Goal: Task Accomplishment & Management: Complete application form

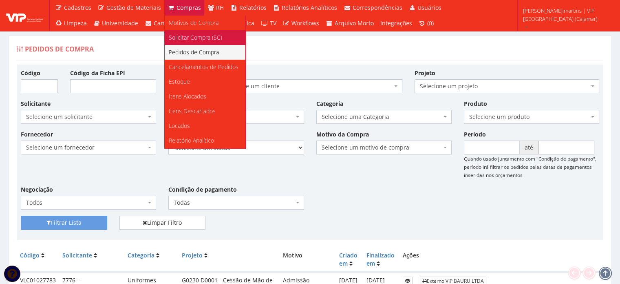
click at [181, 36] on span "Solicitar Compra (SC)" at bounding box center [195, 37] width 53 height 8
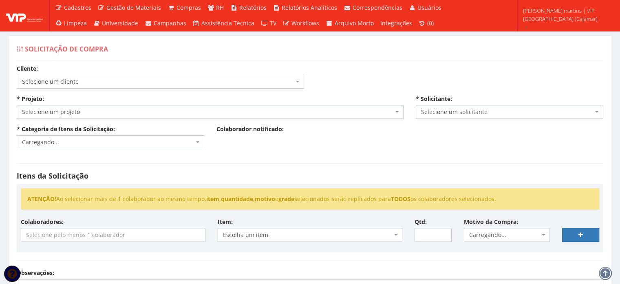
click at [124, 78] on span "Selecione um cliente" at bounding box center [158, 82] width 272 height 8
click at [111, 106] on span "Carregando..." at bounding box center [210, 112] width 387 height 14
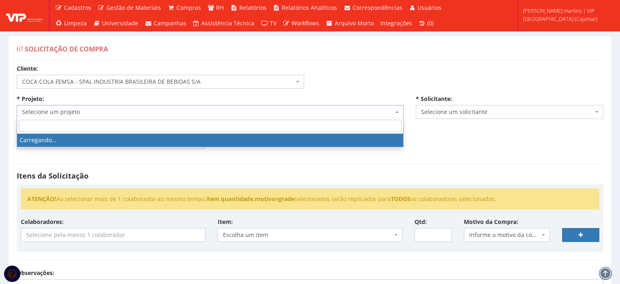
click at [111, 106] on span "Selecione um projeto" at bounding box center [210, 112] width 387 height 14
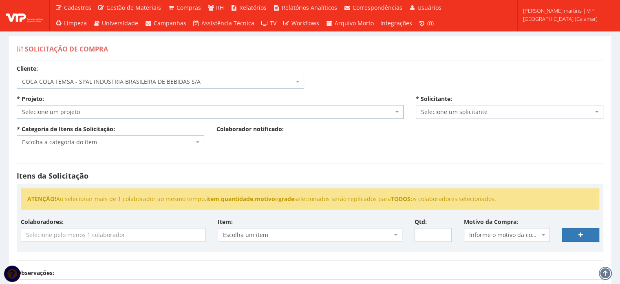
click at [107, 82] on span "COCA COLA FEMSA - SPAL INDUSTRIA BRASILEIRA DE BEBIDAS S/A" at bounding box center [158, 82] width 272 height 8
select select "51"
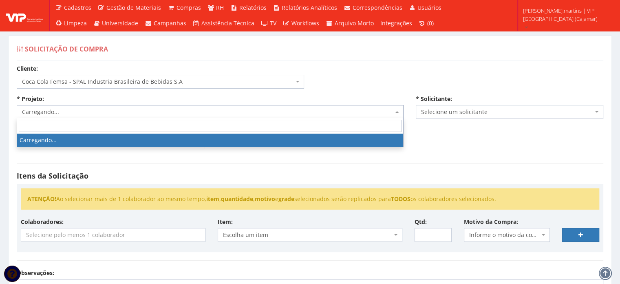
click at [101, 113] on span "Carregando..." at bounding box center [208, 112] width 372 height 8
click at [101, 112] on span "Carregando..." at bounding box center [208, 112] width 372 height 8
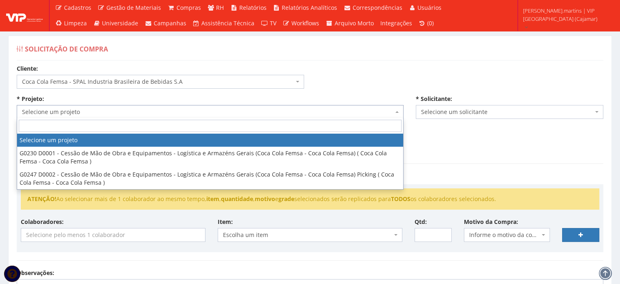
click at [101, 112] on span "Selecione um projeto" at bounding box center [208, 112] width 372 height 8
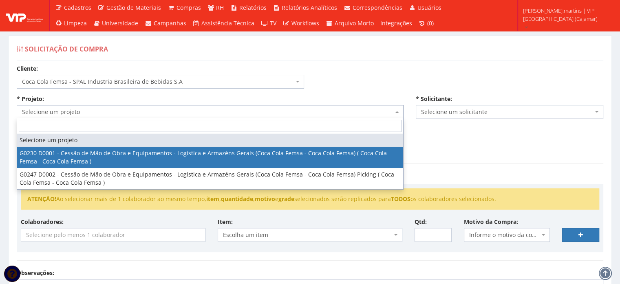
select select "230"
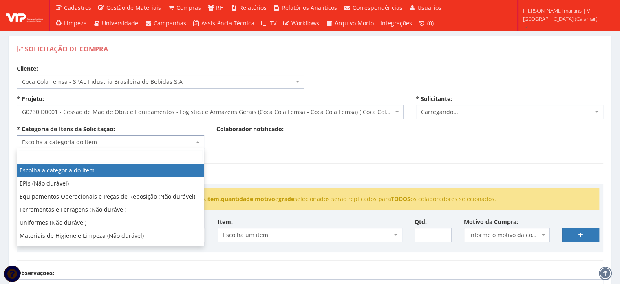
click at [91, 142] on span "Escolha a categoria do item" at bounding box center [108, 142] width 172 height 8
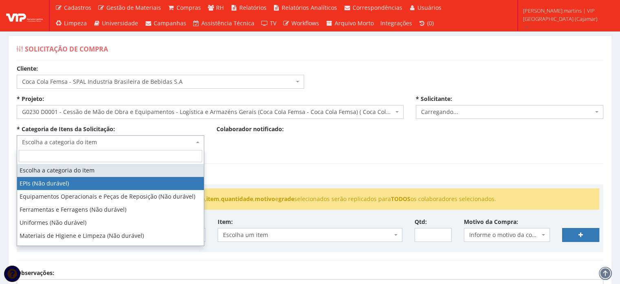
select select "1"
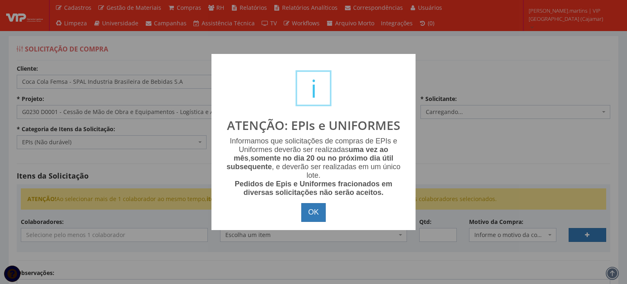
select select "2471"
click at [308, 214] on button "OK" at bounding box center [313, 212] width 24 height 19
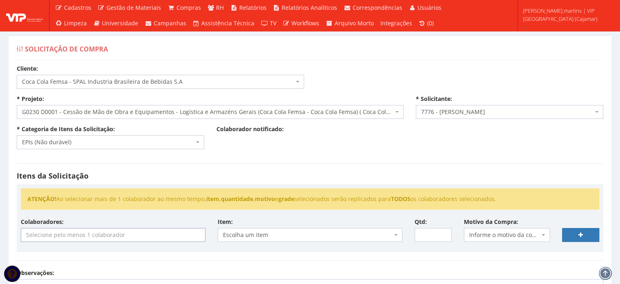
click at [146, 237] on input "search" at bounding box center [113, 234] width 184 height 13
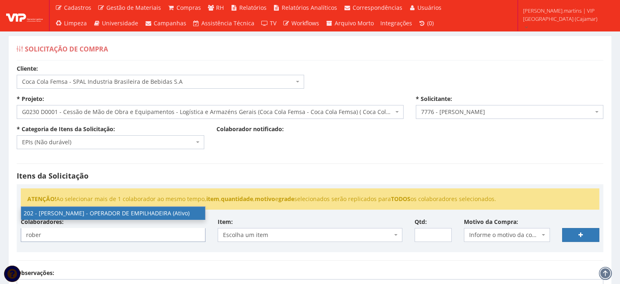
type input "rober"
select select "4118"
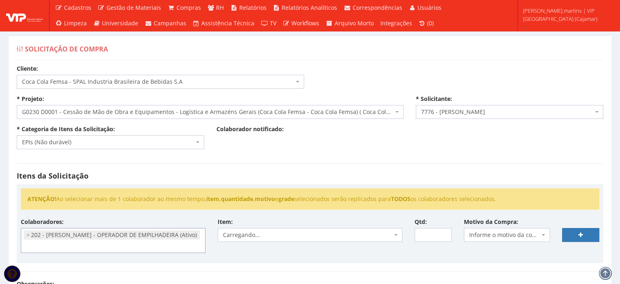
scroll to position [610, 0]
click at [492, 229] on span "Informe o motivo da compra" at bounding box center [507, 235] width 86 height 14
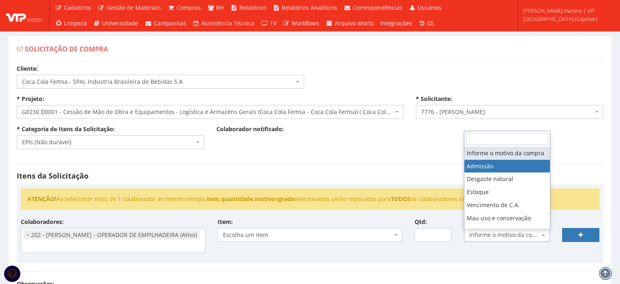
drag, startPoint x: 484, startPoint y: 177, endPoint x: 466, endPoint y: 184, distance: 19.6
select select "1"
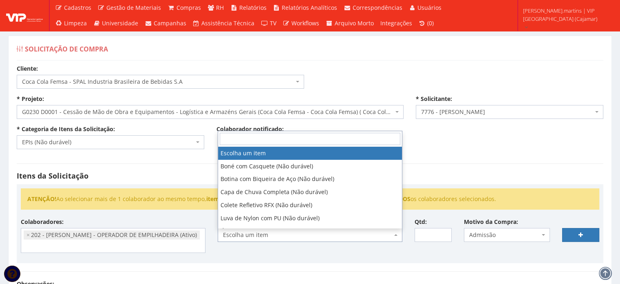
click at [367, 234] on span "Escolha um item" at bounding box center [307, 234] width 169 height 8
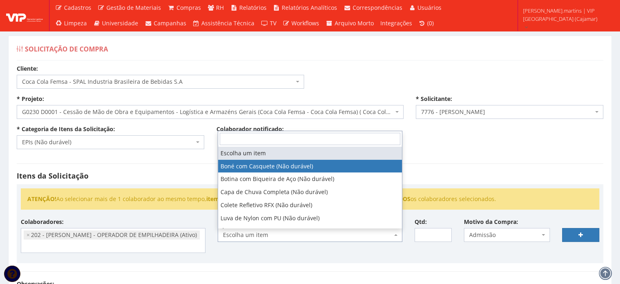
select select "41"
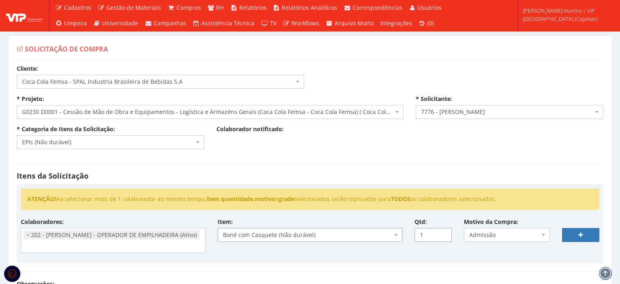
type input "1"
click at [445, 232] on input "1" at bounding box center [433, 235] width 37 height 14
click at [573, 234] on link at bounding box center [581, 235] width 37 height 14
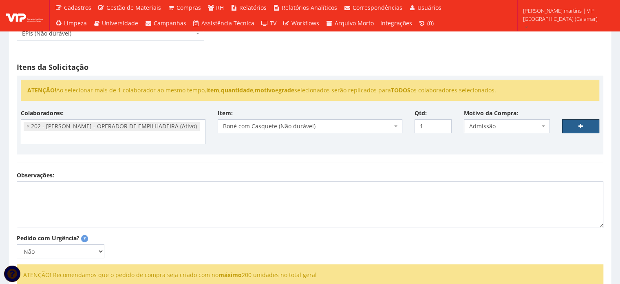
scroll to position [136, 0]
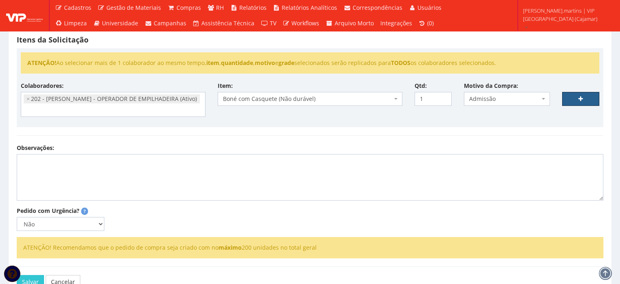
select select
type input "0"
select select
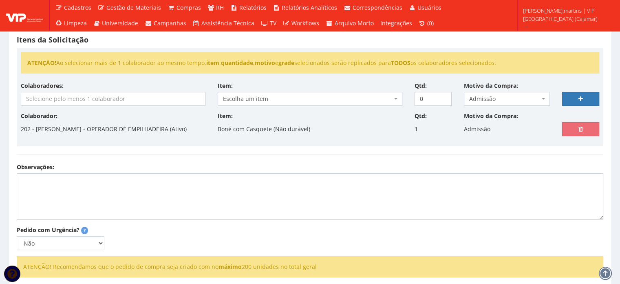
click at [104, 100] on input "search" at bounding box center [113, 98] width 184 height 13
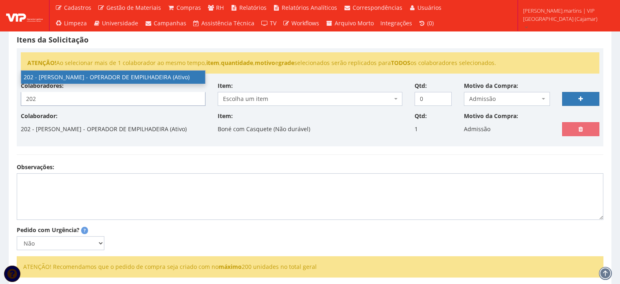
type input "202"
select select "4118"
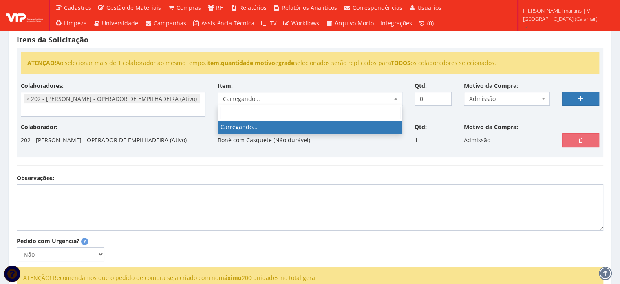
click at [266, 95] on span "Carregando..." at bounding box center [307, 99] width 169 height 8
click at [266, 95] on span "Escolha um item" at bounding box center [307, 99] width 169 height 8
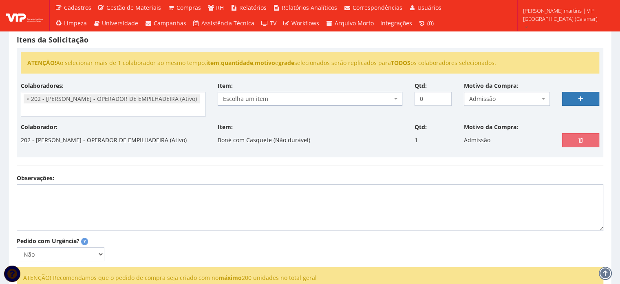
click at [266, 95] on span "Escolha um item" at bounding box center [307, 99] width 169 height 8
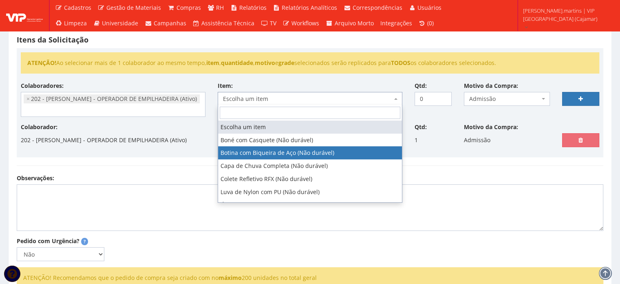
select select "46"
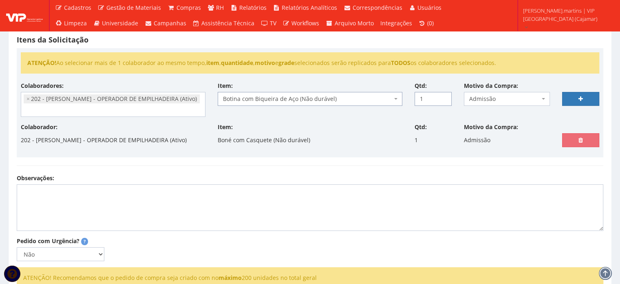
type input "1"
click at [444, 96] on input "1" at bounding box center [433, 99] width 37 height 14
click at [575, 95] on link at bounding box center [581, 99] width 37 height 14
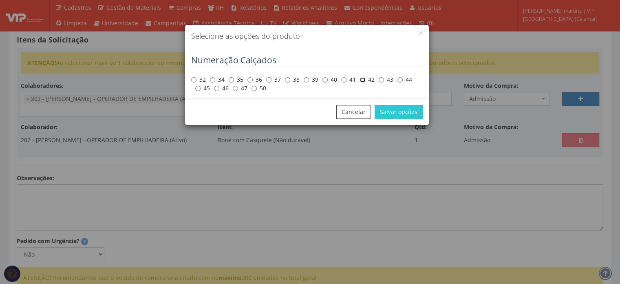
click at [364, 80] on input "42" at bounding box center [362, 79] width 5 height 5
radio input "true"
click at [400, 115] on button "Salvar opções" at bounding box center [399, 112] width 48 height 14
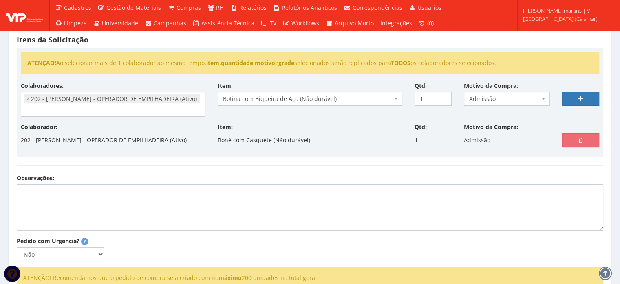
select select
type input "0"
select select
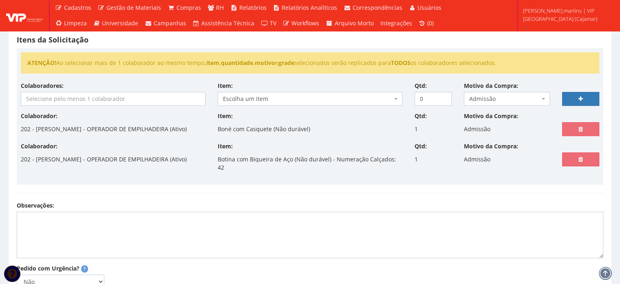
click at [98, 99] on input "search" at bounding box center [113, 98] width 184 height 13
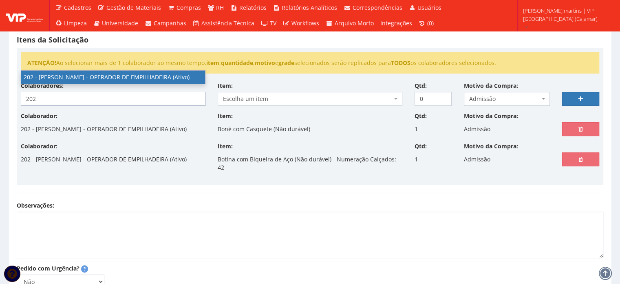
type input "202"
select select "4118"
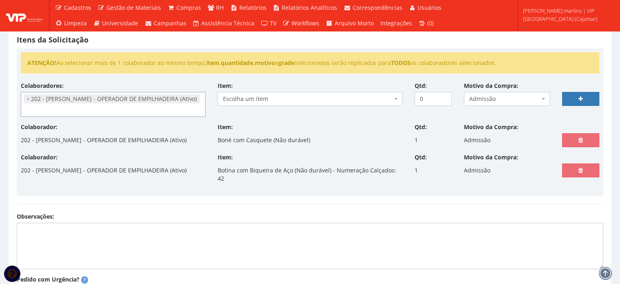
click at [284, 93] on span "Escolha um item" at bounding box center [310, 99] width 185 height 14
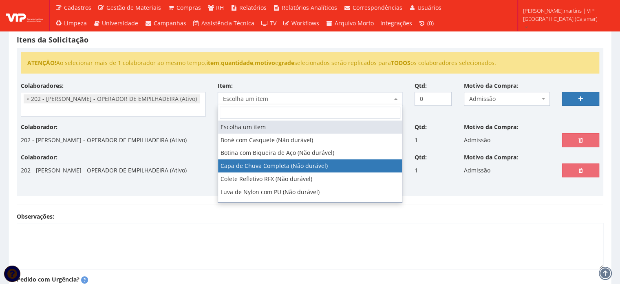
select select "78"
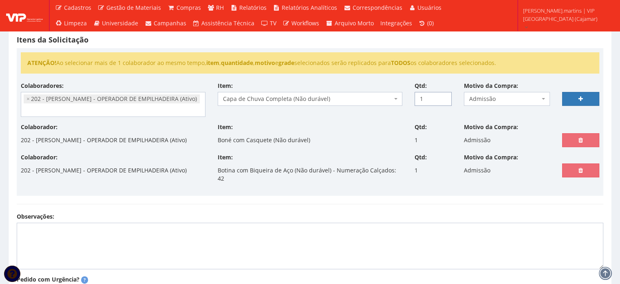
type input "1"
click at [443, 95] on input "1" at bounding box center [433, 99] width 37 height 14
click at [576, 96] on link at bounding box center [581, 99] width 37 height 14
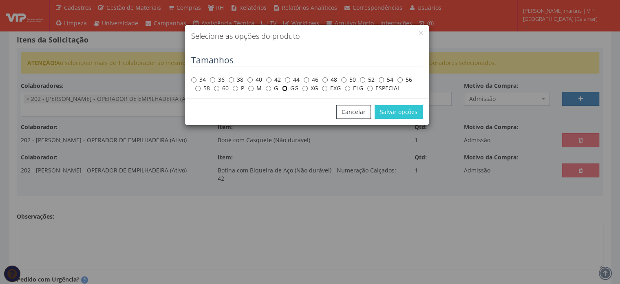
click at [286, 88] on input "GG" at bounding box center [284, 88] width 5 height 5
radio input "true"
click at [394, 114] on button "Salvar opções" at bounding box center [399, 112] width 48 height 14
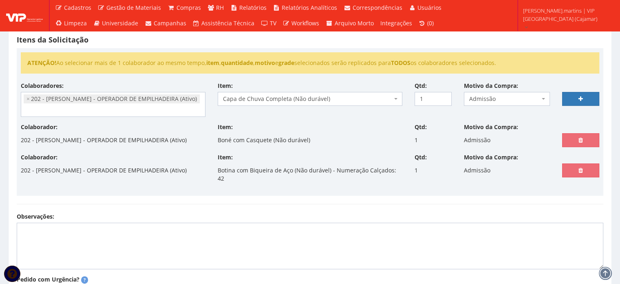
select select
type input "0"
select select
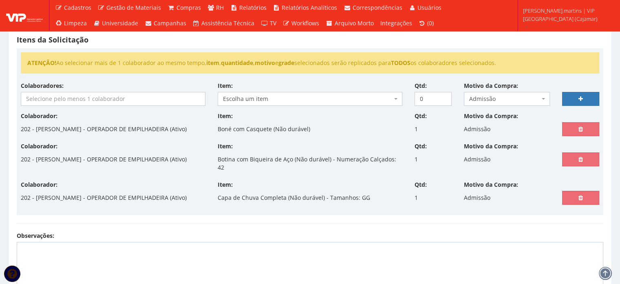
click at [123, 97] on input "search" at bounding box center [113, 98] width 184 height 13
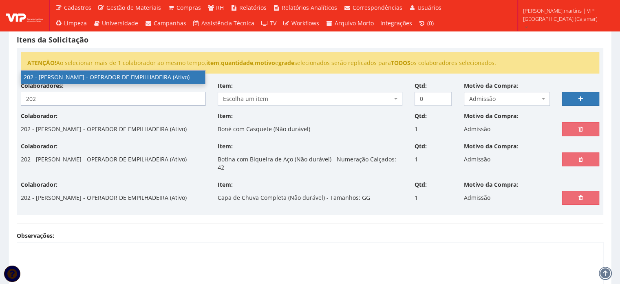
type input "202"
select select "4118"
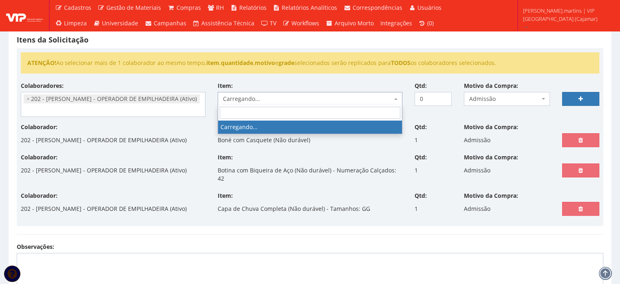
click at [235, 100] on span "Carregando..." at bounding box center [307, 99] width 169 height 8
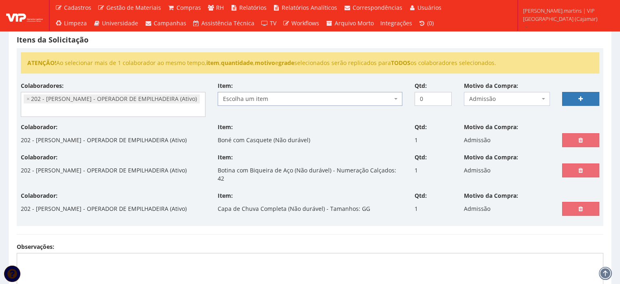
click at [235, 100] on span "Escolha um item" at bounding box center [307, 99] width 169 height 8
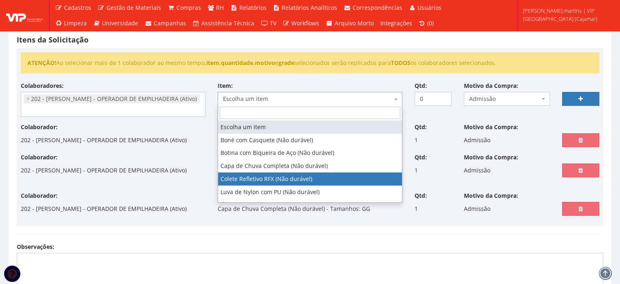
select select "104"
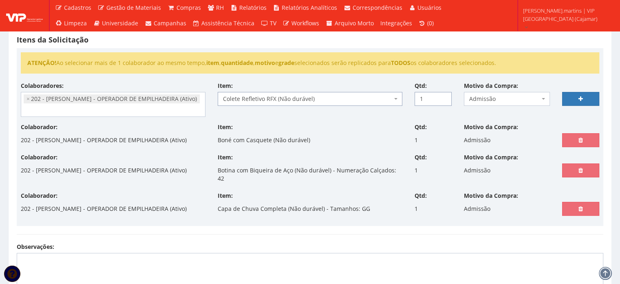
type input "1"
click at [443, 94] on input "1" at bounding box center [433, 99] width 37 height 14
click at [585, 95] on link at bounding box center [581, 99] width 37 height 14
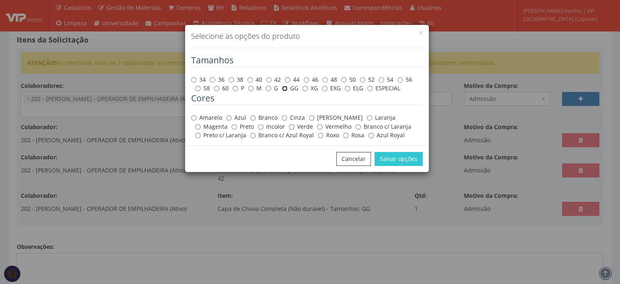
click at [286, 87] on input "GG" at bounding box center [284, 88] width 5 height 5
radio input "true"
click at [201, 117] on label "Amarelo" at bounding box center [206, 117] width 31 height 8
click at [197, 117] on input "Amarelo" at bounding box center [193, 117] width 5 height 5
radio input "true"
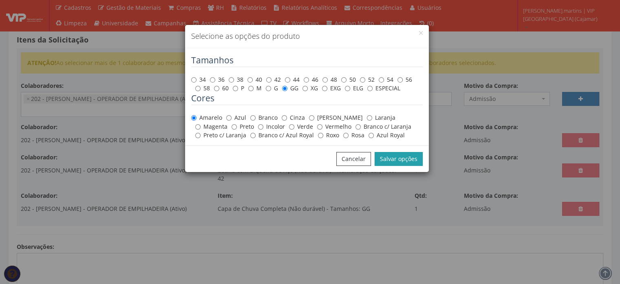
click at [389, 161] on button "Salvar opções" at bounding box center [399, 159] width 48 height 14
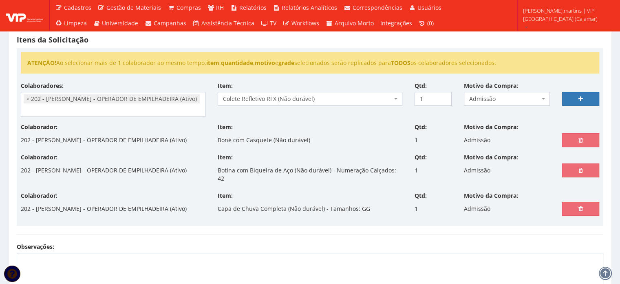
select select
type input "0"
select select
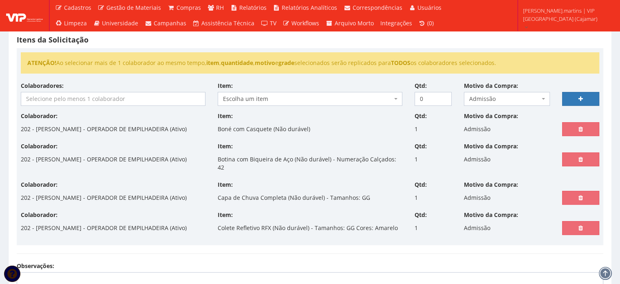
click at [104, 101] on input "search" at bounding box center [113, 98] width 184 height 13
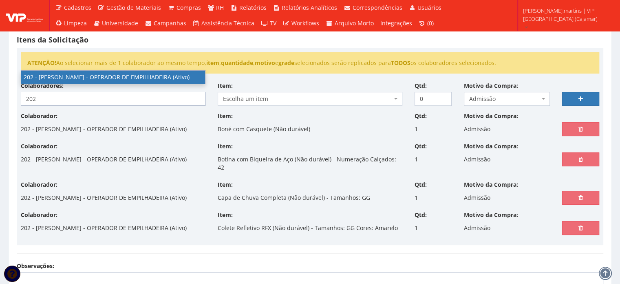
type input "202"
select select "4118"
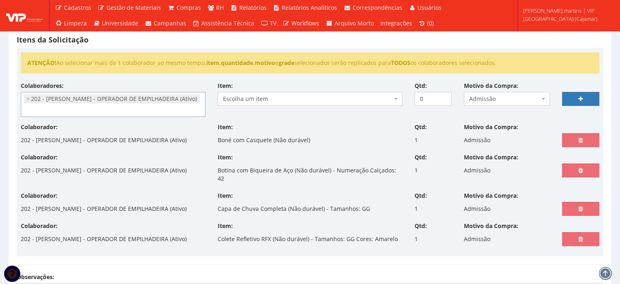
click at [336, 97] on span "Escolha um item" at bounding box center [307, 99] width 169 height 8
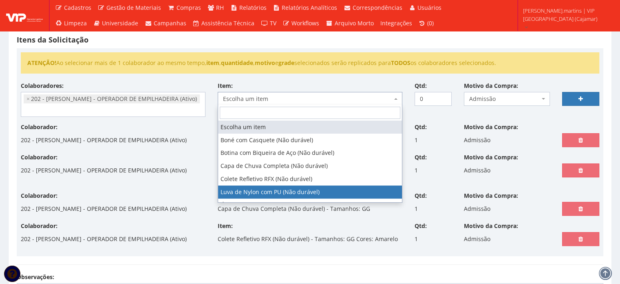
drag, startPoint x: 338, startPoint y: 187, endPoint x: 342, endPoint y: 176, distance: 12.1
select select "216"
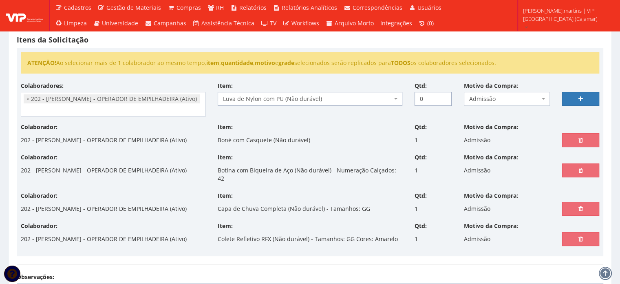
click at [444, 93] on input "0" at bounding box center [433, 99] width 37 height 14
click at [444, 94] on input "1" at bounding box center [433, 99] width 37 height 14
click at [444, 94] on input "2" at bounding box center [433, 99] width 37 height 14
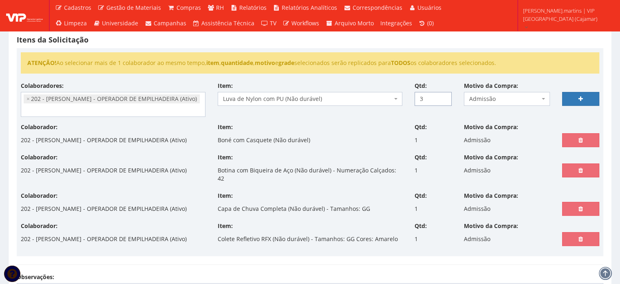
type input "3"
click at [444, 94] on input "3" at bounding box center [433, 99] width 37 height 14
click at [572, 94] on link at bounding box center [581, 99] width 37 height 14
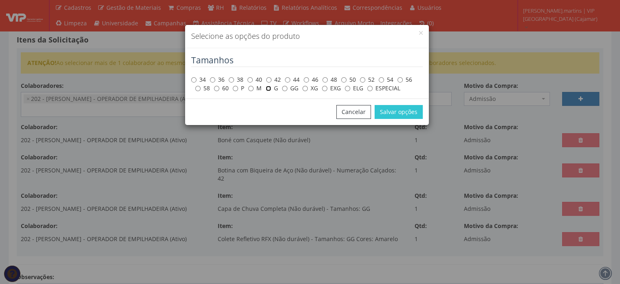
click at [268, 87] on input "G" at bounding box center [268, 88] width 5 height 5
radio input "true"
click at [408, 112] on button "Salvar opções" at bounding box center [399, 112] width 48 height 14
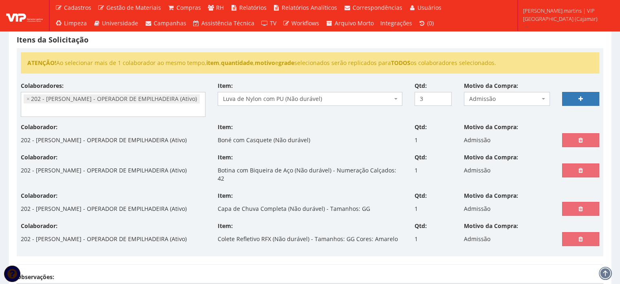
select select
type input "0"
select select
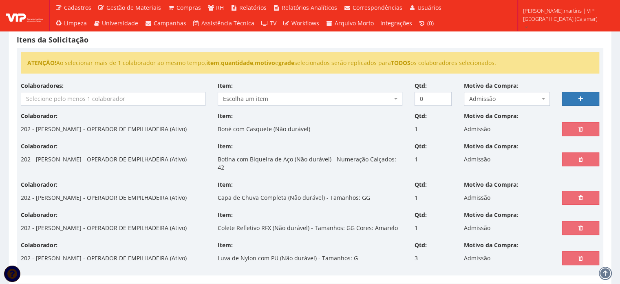
click at [52, 99] on input "search" at bounding box center [113, 98] width 184 height 13
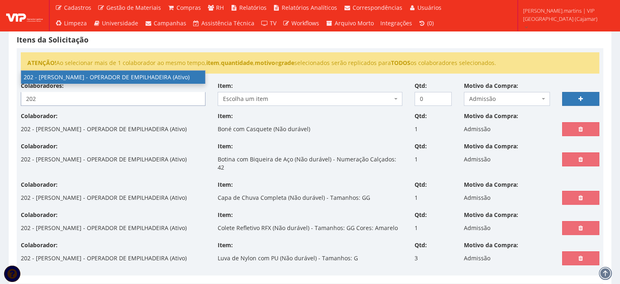
type input "202"
select select "4118"
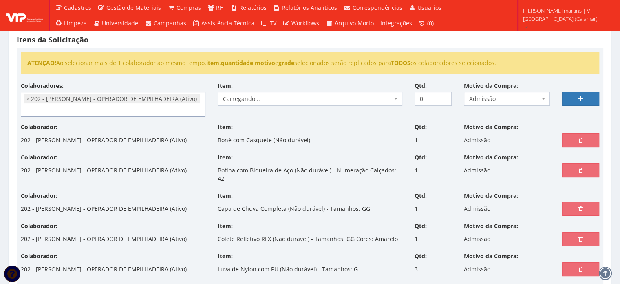
click at [287, 98] on span "Carregando..." at bounding box center [307, 99] width 169 height 8
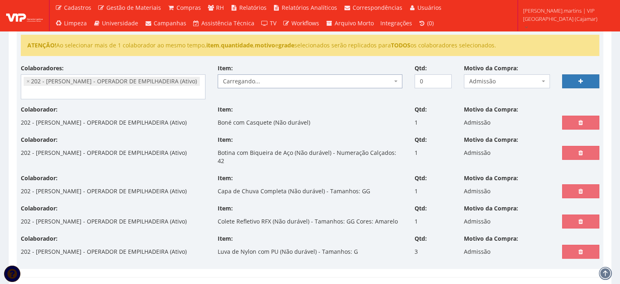
scroll to position [163, 0]
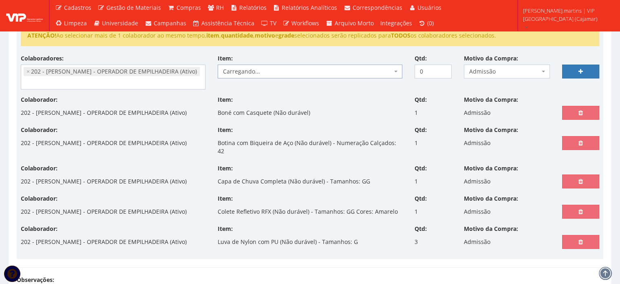
click at [269, 75] on span "Carregando..." at bounding box center [310, 71] width 185 height 14
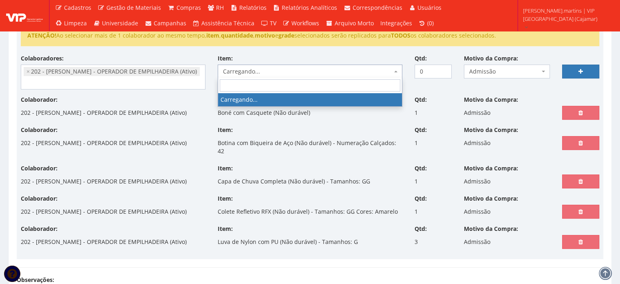
click at [265, 80] on input "search" at bounding box center [310, 85] width 181 height 12
click at [264, 119] on div "Colaborador: 202 - ROBERTO CARLOS BAPTISTA RODRIGUES - OPERADOR DE EMPILHADEIRA…" at bounding box center [310, 110] width 591 height 30
click at [252, 73] on span "Carregando..." at bounding box center [307, 71] width 169 height 8
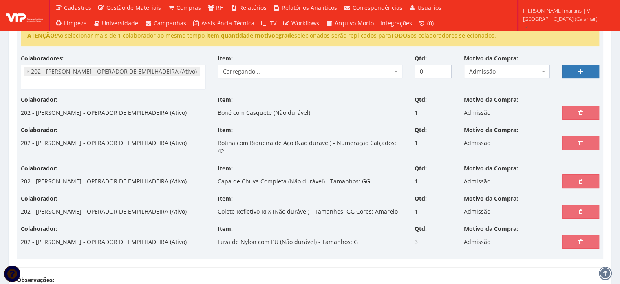
click at [160, 75] on ul "× 202 - ROBERTO CARLOS BAPTISTA RODRIGUES - OPERADOR DE EMPILHADEIRA (Ativo)" at bounding box center [113, 77] width 184 height 24
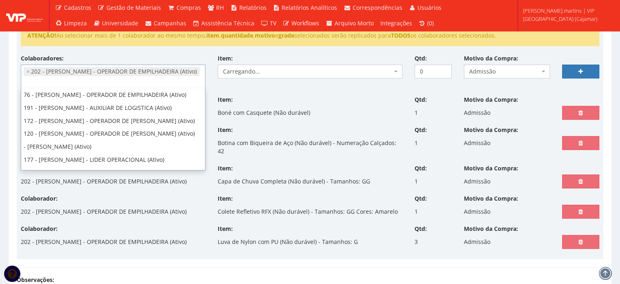
scroll to position [1380, 0]
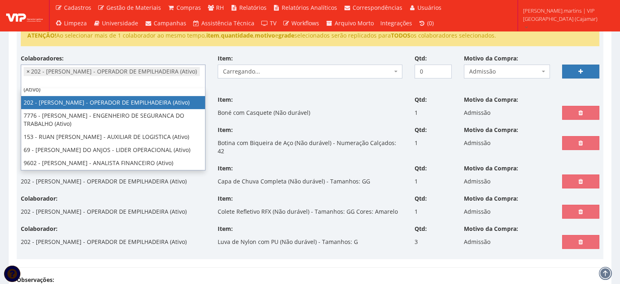
click at [27, 71] on span "×" at bounding box center [28, 71] width 3 height 8
select select
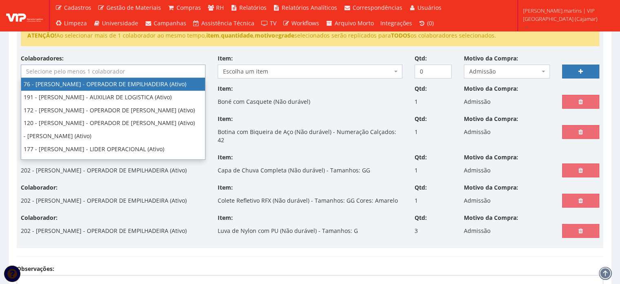
click at [176, 73] on input "search" at bounding box center [113, 71] width 184 height 13
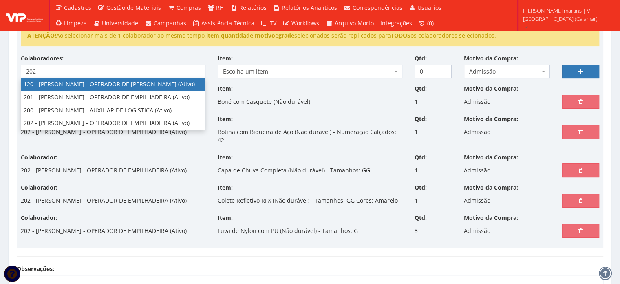
type input "202"
select select "4118"
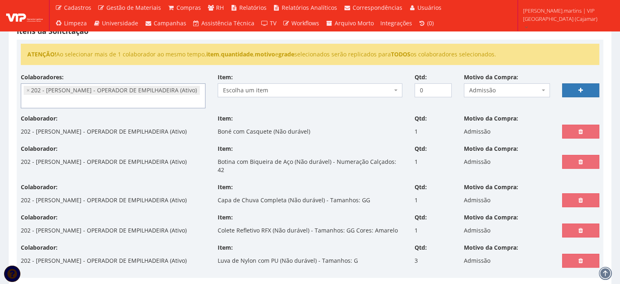
scroll to position [136, 0]
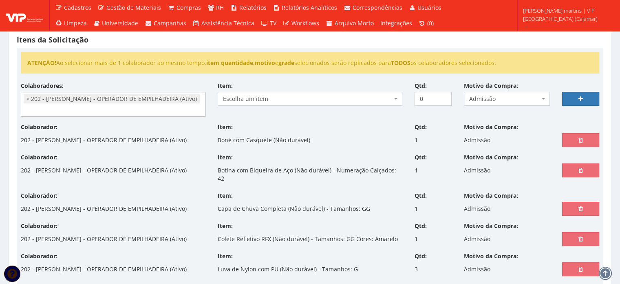
click at [304, 96] on span "Escolha um item" at bounding box center [307, 99] width 169 height 8
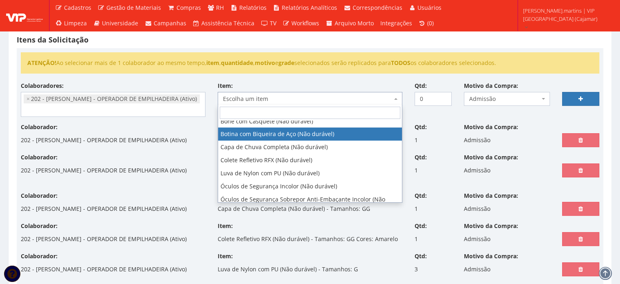
scroll to position [27, 0]
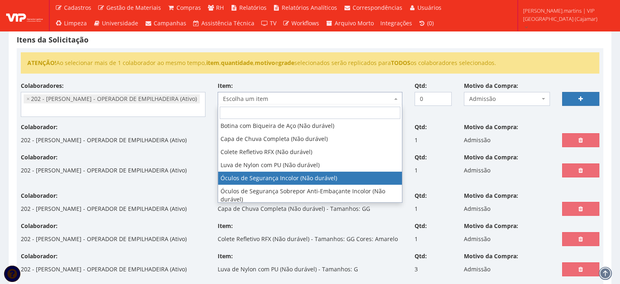
select select "246"
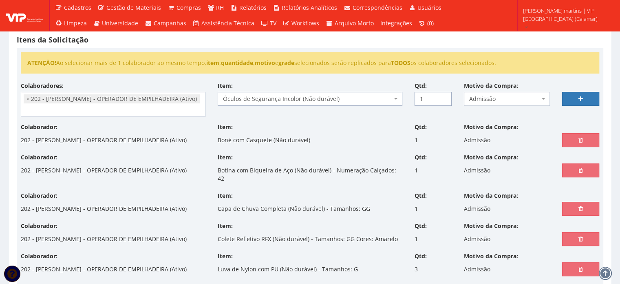
type input "1"
click at [443, 95] on input "1" at bounding box center [433, 99] width 37 height 14
click at [581, 96] on icon at bounding box center [581, 99] width 4 height 6
select select
type input "0"
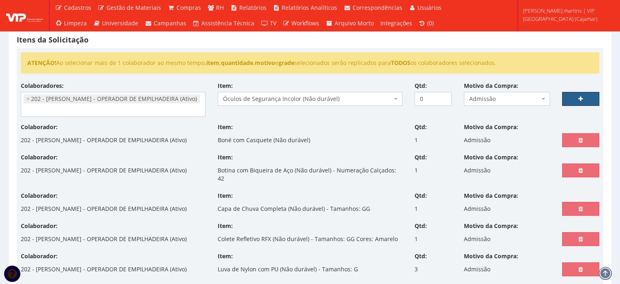
select select
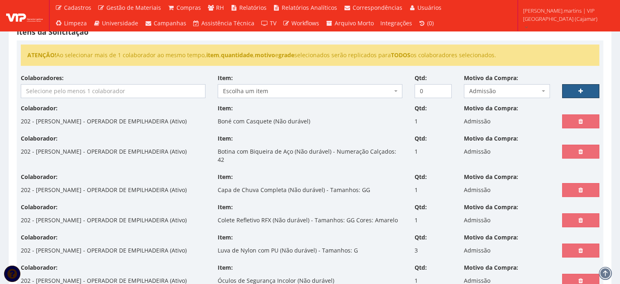
scroll to position [136, 0]
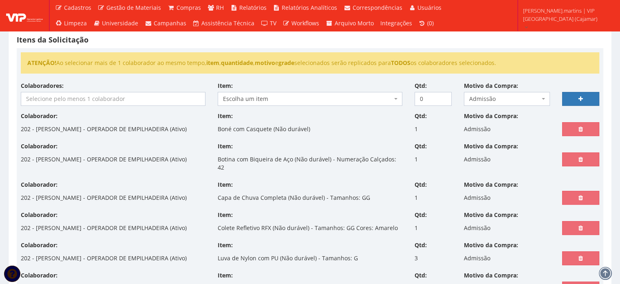
click at [116, 97] on input "search" at bounding box center [113, 98] width 184 height 13
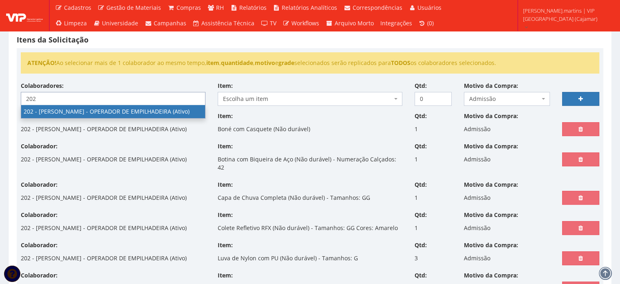
type input "202"
select select "4118"
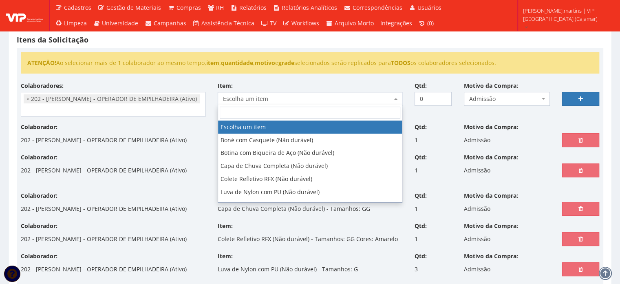
click at [268, 95] on span "Escolha um item" at bounding box center [307, 99] width 169 height 8
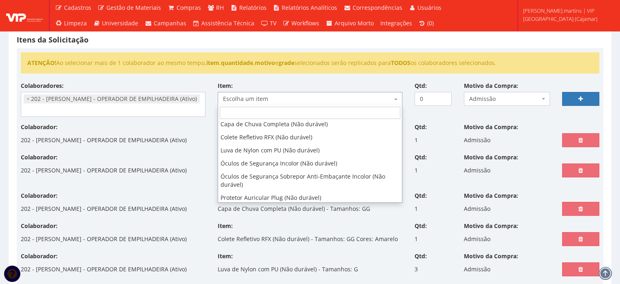
scroll to position [54, 0]
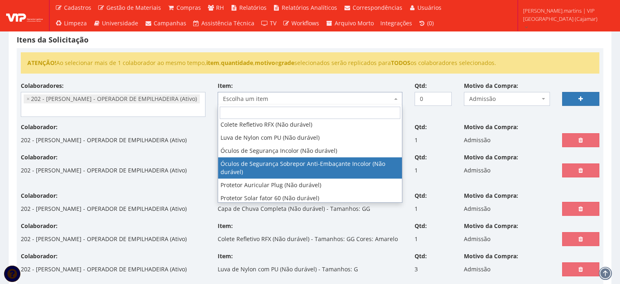
select select "248"
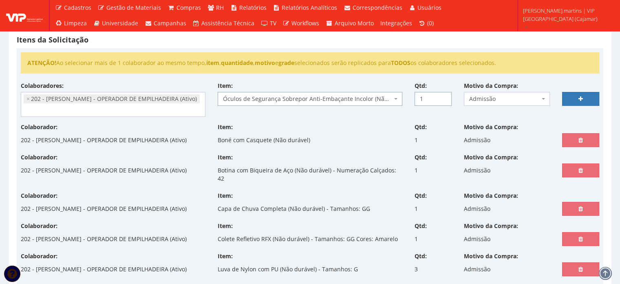
type input "1"
click at [444, 94] on input "1" at bounding box center [433, 99] width 37 height 14
click at [578, 96] on link at bounding box center [581, 99] width 37 height 14
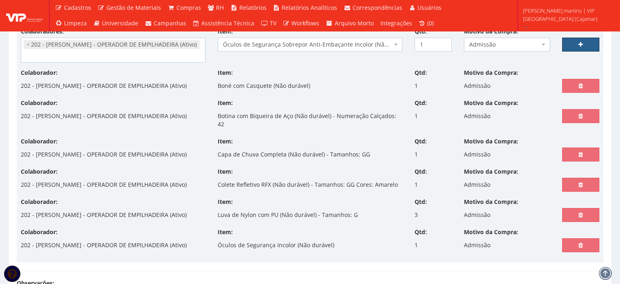
scroll to position [217, 0]
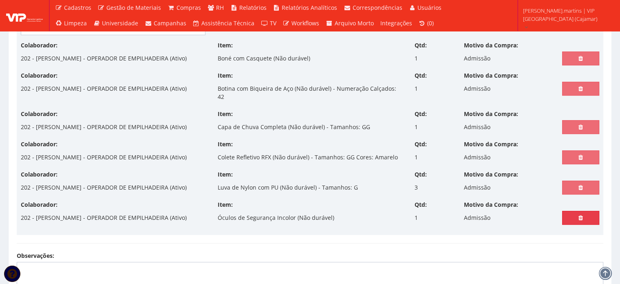
select select
type input "0"
select select
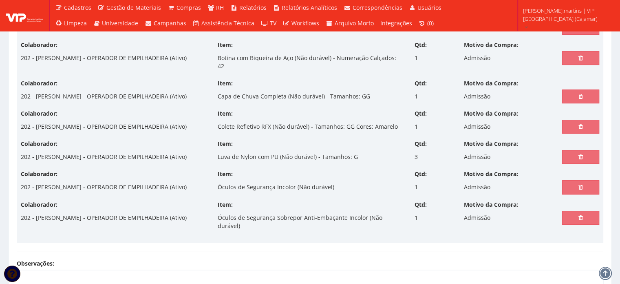
scroll to position [272, 0]
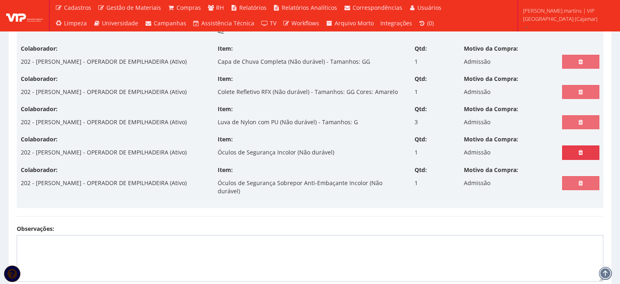
click at [582, 155] on icon at bounding box center [581, 152] width 4 height 6
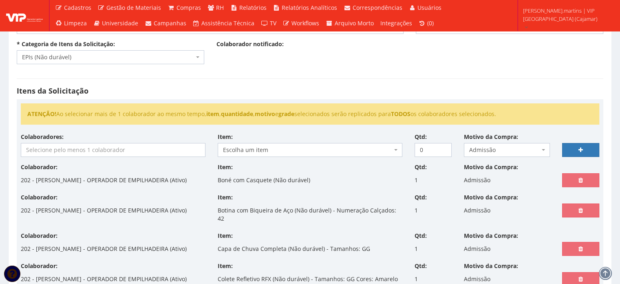
scroll to position [82, 0]
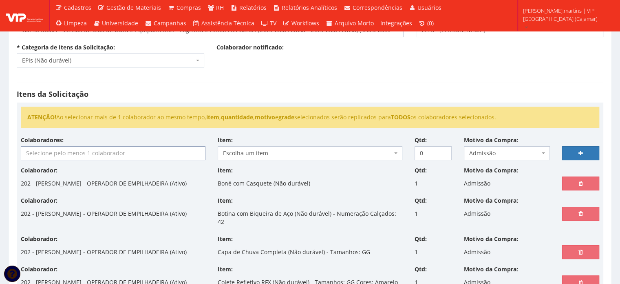
click at [145, 151] on input "search" at bounding box center [113, 152] width 184 height 13
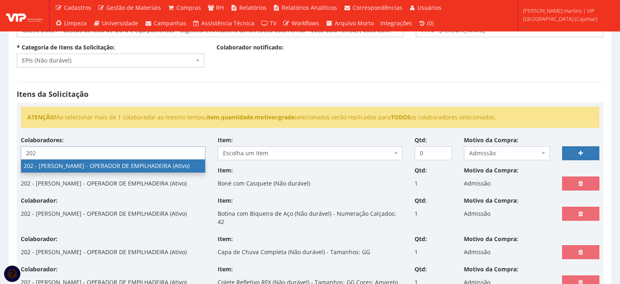
type input "202"
select select "4118"
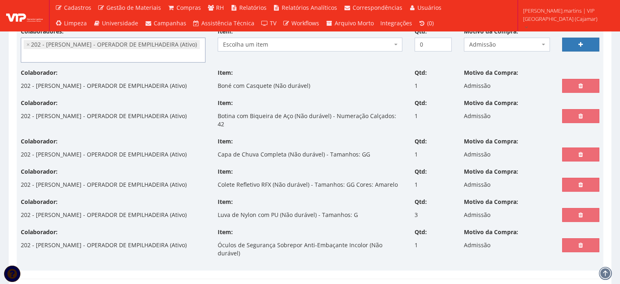
scroll to position [136, 0]
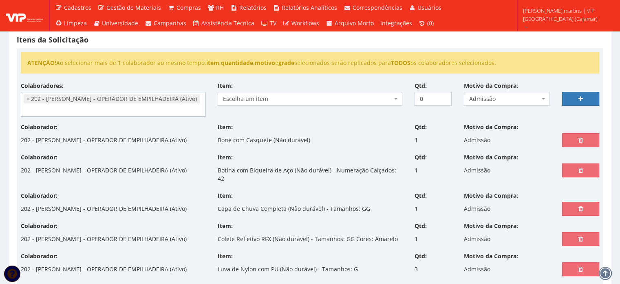
click at [274, 96] on span "Escolha um item" at bounding box center [307, 99] width 169 height 8
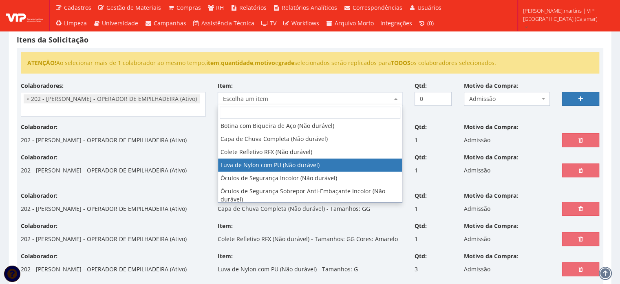
scroll to position [54, 0]
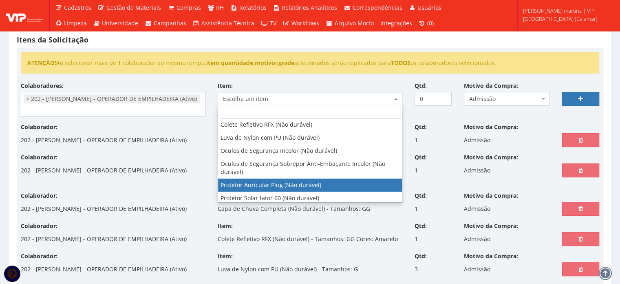
select select "292"
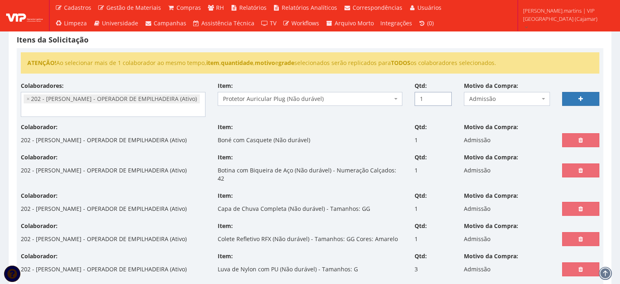
click at [445, 95] on input "1" at bounding box center [433, 99] width 37 height 14
click at [445, 95] on input "2" at bounding box center [433, 99] width 37 height 14
type input "3"
click at [445, 95] on input "3" at bounding box center [433, 99] width 37 height 14
click at [585, 95] on link at bounding box center [581, 99] width 37 height 14
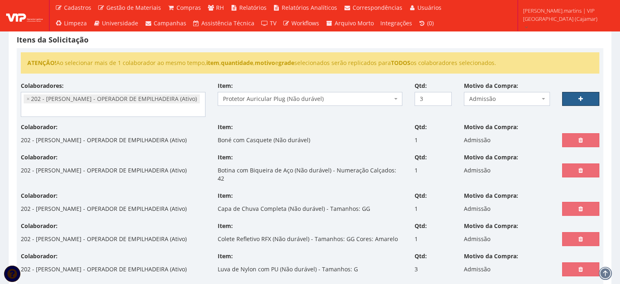
select select
type input "0"
select select
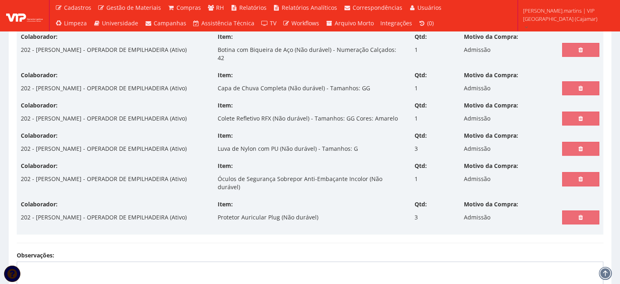
scroll to position [163, 0]
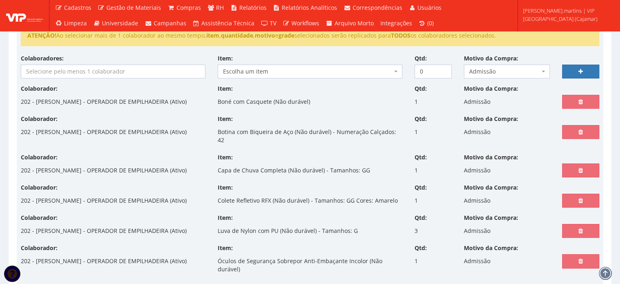
click at [124, 70] on input "search" at bounding box center [113, 71] width 184 height 13
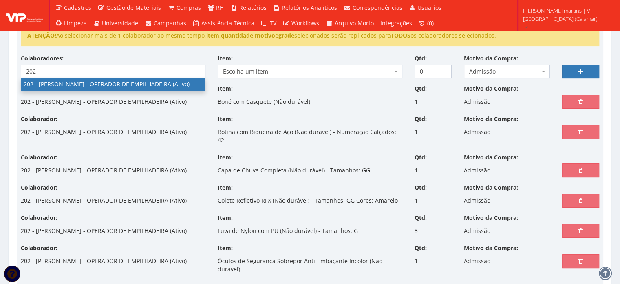
type input "202"
select select "4118"
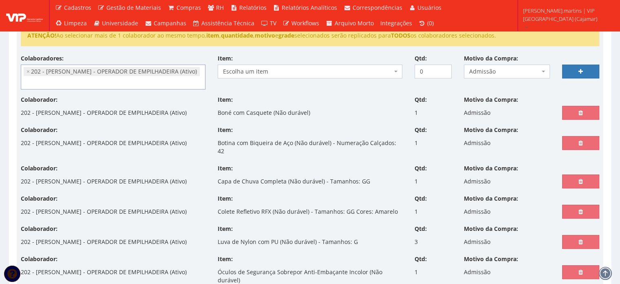
click at [249, 71] on span "Escolha um item" at bounding box center [307, 71] width 169 height 8
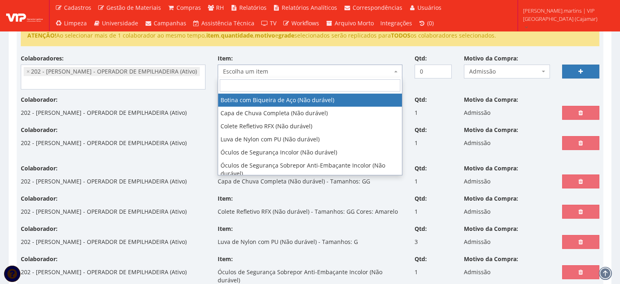
scroll to position [57, 0]
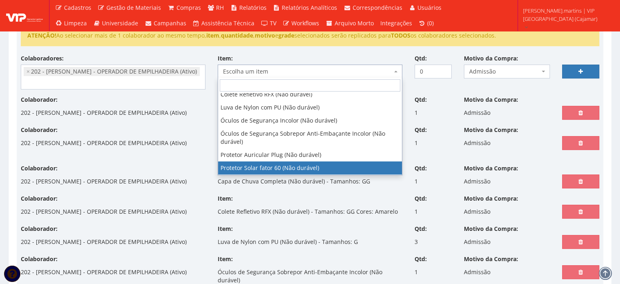
select select "1779"
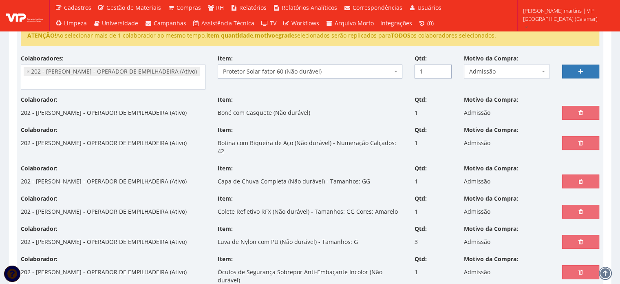
type input "1"
click at [443, 69] on input "1" at bounding box center [433, 71] width 37 height 14
click at [585, 65] on link at bounding box center [581, 71] width 37 height 14
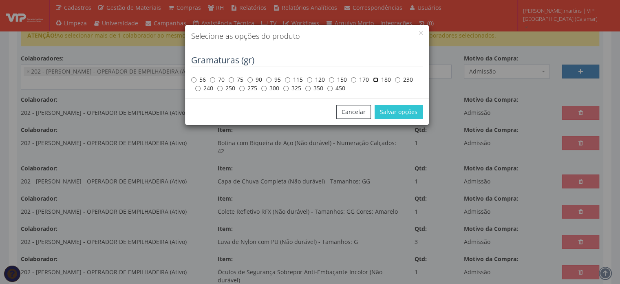
click at [376, 79] on input "180" at bounding box center [375, 79] width 5 height 5
radio input "true"
click at [402, 120] on div "Cancelar Salvar opções" at bounding box center [307, 111] width 244 height 27
click at [398, 113] on button "Salvar opções" at bounding box center [399, 112] width 48 height 14
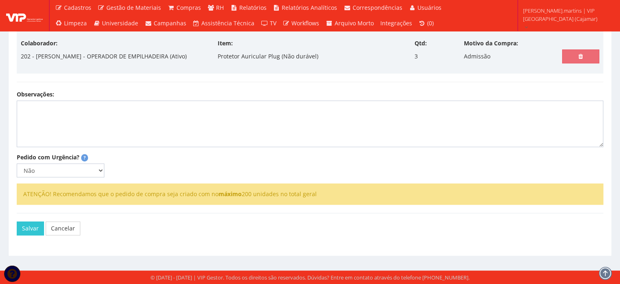
select select
type input "0"
select select
drag, startPoint x: 98, startPoint y: 209, endPoint x: 93, endPoint y: 213, distance: 6.9
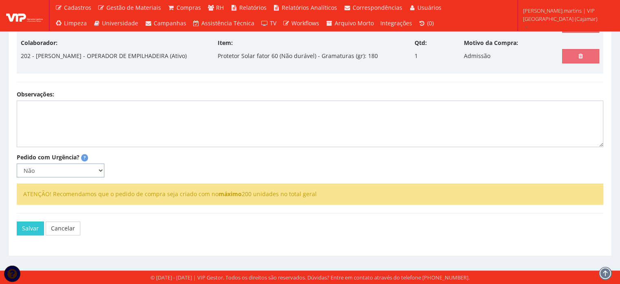
click at [98, 177] on select "Não Sim" at bounding box center [61, 170] width 88 height 14
select select "1"
click at [17, 177] on select "Não Sim" at bounding box center [61, 170] width 88 height 14
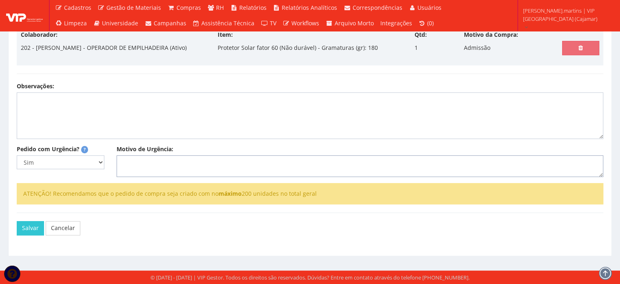
click at [135, 177] on textarea "Motivo de Urgência:" at bounding box center [360, 166] width 487 height 22
type textarea "Admissão"
click at [29, 235] on button "Salvar" at bounding box center [30, 228] width 27 height 14
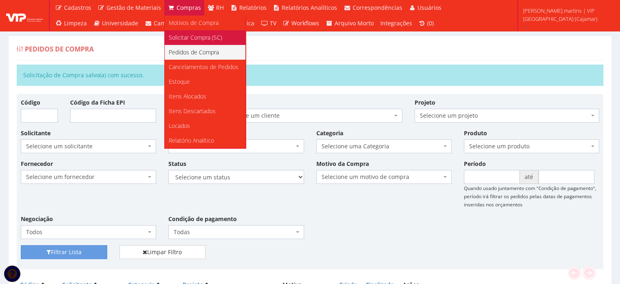
click at [184, 38] on span "Solicitar Compra (SC)" at bounding box center [195, 37] width 53 height 8
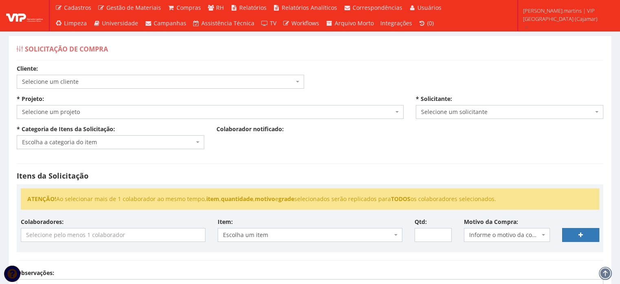
click at [179, 78] on span "Selecione um cliente" at bounding box center [158, 82] width 272 height 8
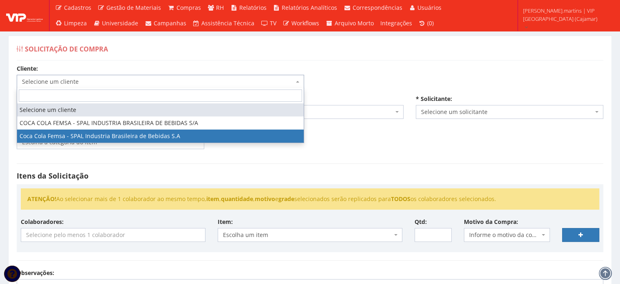
select select "51"
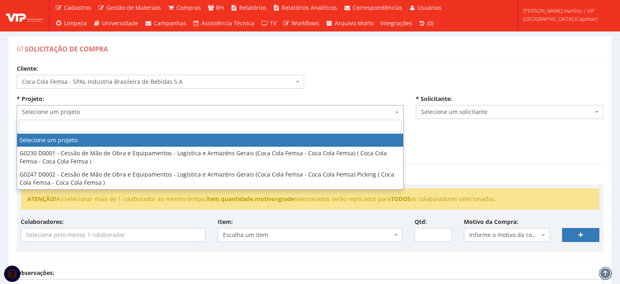
click at [131, 117] on body "Cadastros Clientes Unidades Subclientes Unidades de Subclientes Projetos Vagas …" at bounding box center [310, 231] width 620 height 462
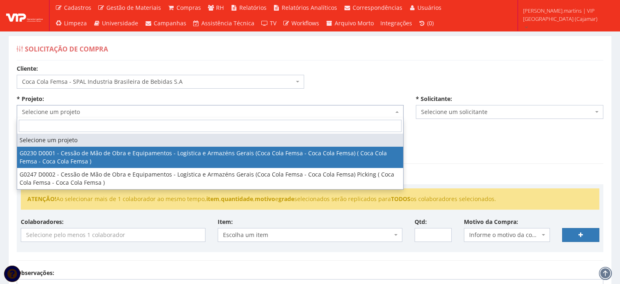
select select "230"
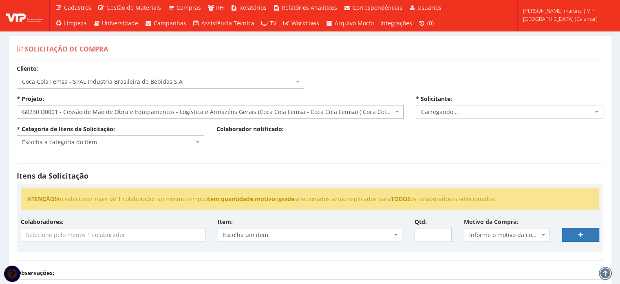
click at [117, 143] on span "Escolha a categoria do item" at bounding box center [108, 142] width 172 height 8
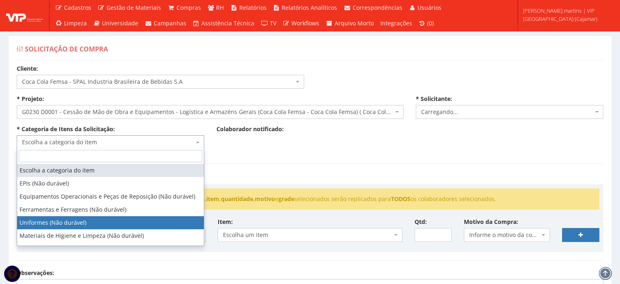
select select "4"
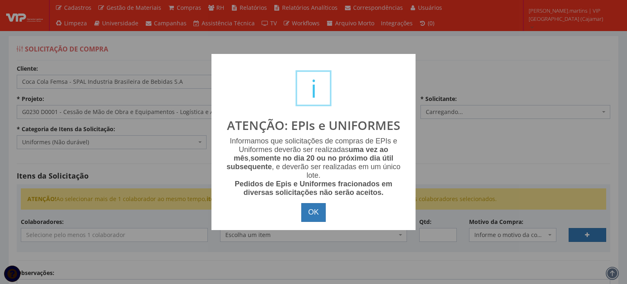
select select "2471"
click at [306, 214] on button "OK" at bounding box center [313, 212] width 24 height 19
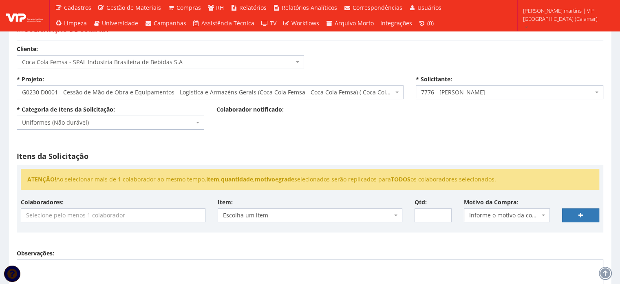
scroll to position [109, 0]
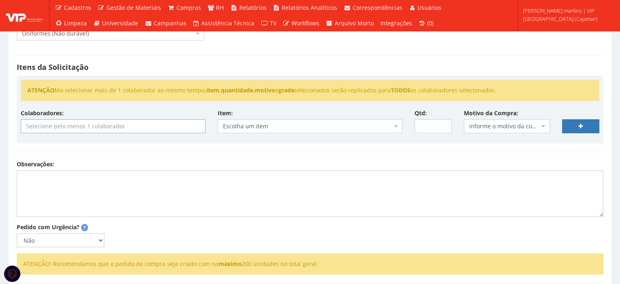
click at [144, 127] on input "search" at bounding box center [113, 126] width 184 height 13
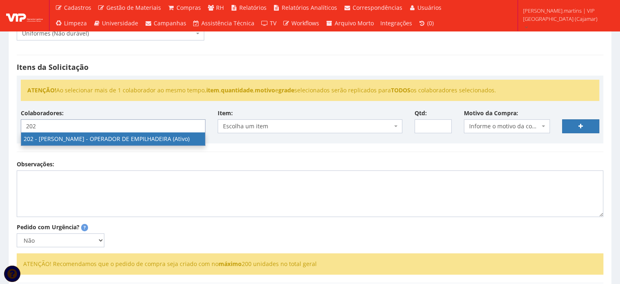
type input "202"
select select "4118"
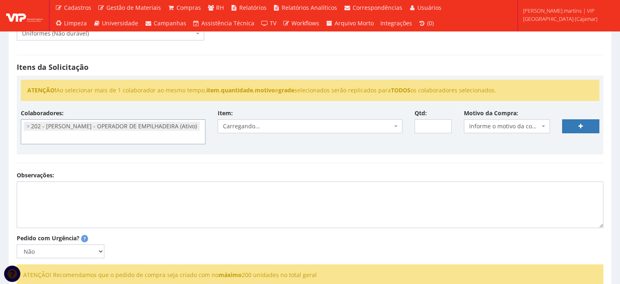
scroll to position [511, 0]
click at [499, 120] on span "Informe o motivo da compra" at bounding box center [507, 126] width 86 height 14
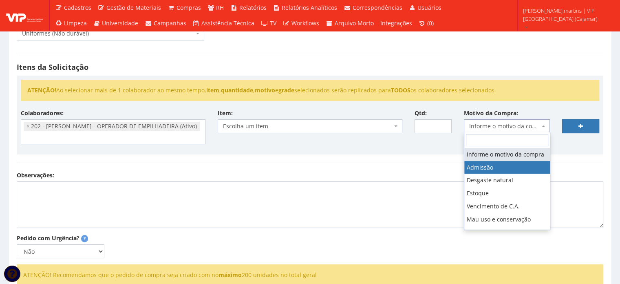
select select "1"
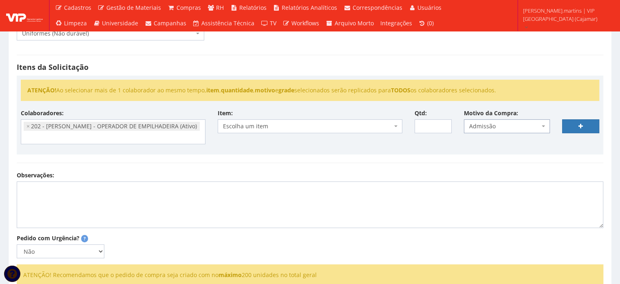
click at [374, 126] on span "Escolha um item" at bounding box center [307, 126] width 169 height 8
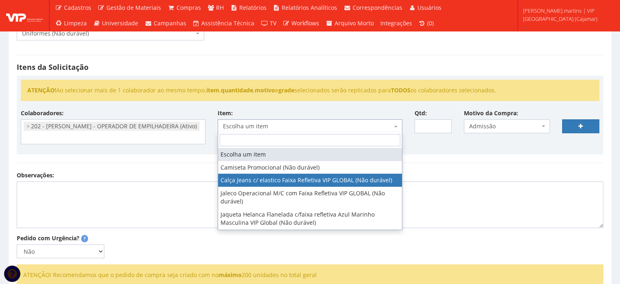
select select "2326"
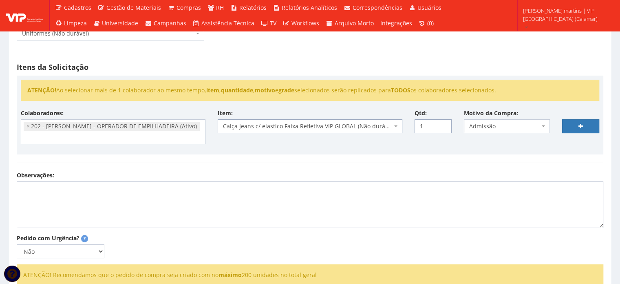
click at [442, 122] on input "1" at bounding box center [433, 126] width 37 height 14
type input "2"
click at [442, 122] on input "2" at bounding box center [433, 126] width 37 height 14
click at [577, 124] on link at bounding box center [581, 126] width 37 height 14
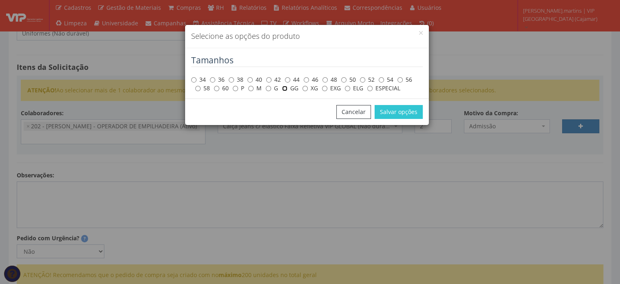
click at [284, 87] on input "GG" at bounding box center [284, 88] width 5 height 5
radio input "true"
click at [390, 110] on button "Salvar opções" at bounding box center [399, 112] width 48 height 14
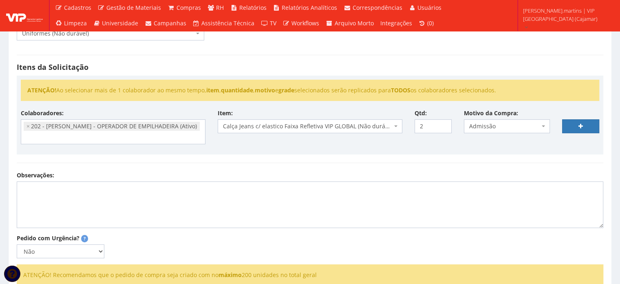
select select
type input "0"
select select
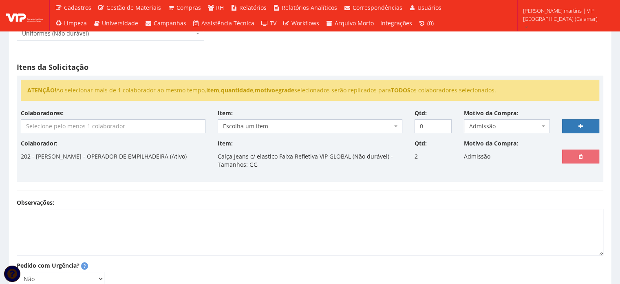
click at [111, 130] on input "search" at bounding box center [113, 126] width 184 height 13
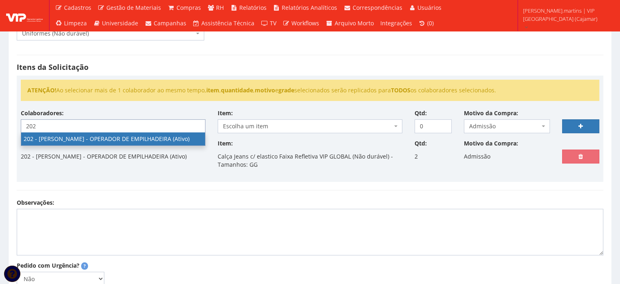
type input "202"
select select "4118"
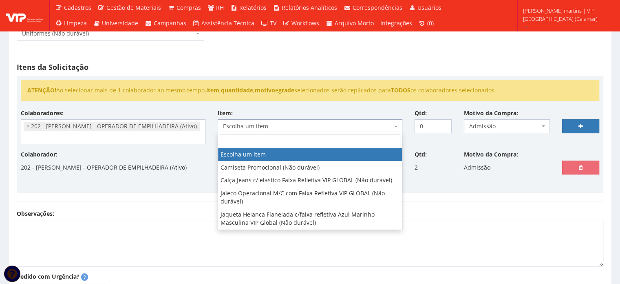
click at [305, 122] on span "Escolha um item" at bounding box center [307, 126] width 169 height 8
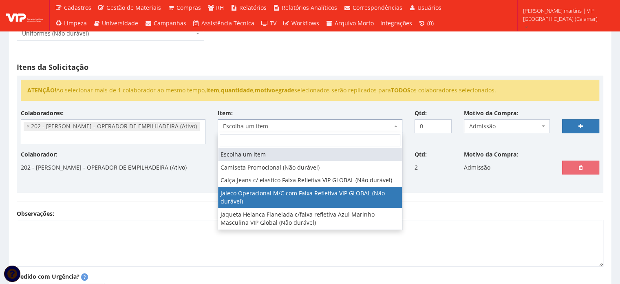
select select "2376"
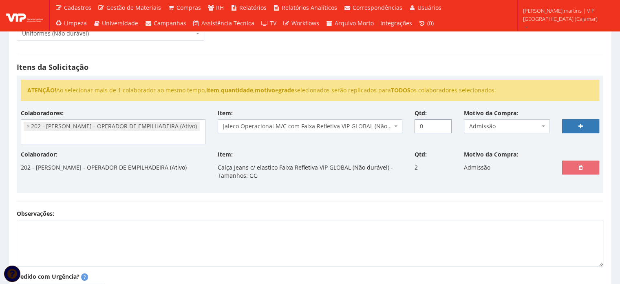
click at [443, 120] on input "0" at bounding box center [433, 126] width 37 height 14
click at [445, 124] on input "1" at bounding box center [433, 126] width 37 height 14
type input "2"
click at [445, 124] on input "2" at bounding box center [433, 126] width 37 height 14
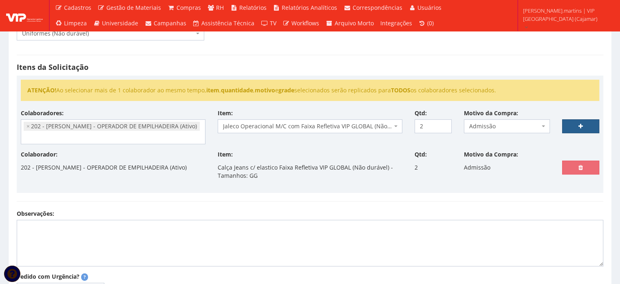
click at [588, 124] on link at bounding box center [581, 126] width 37 height 14
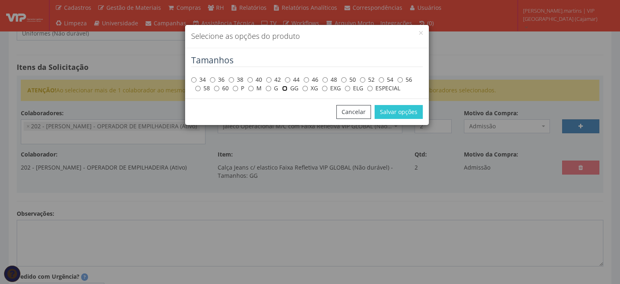
click at [285, 88] on input "GG" at bounding box center [284, 88] width 5 height 5
radio input "true"
click at [394, 110] on button "Salvar opções" at bounding box center [399, 112] width 48 height 14
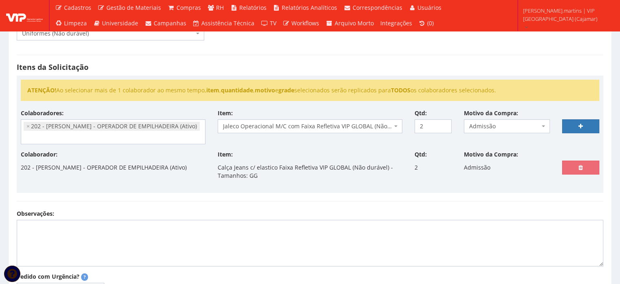
select select
type input "0"
select select
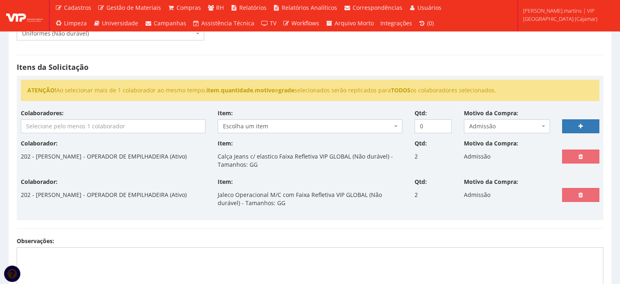
click at [84, 130] on input "search" at bounding box center [113, 126] width 184 height 13
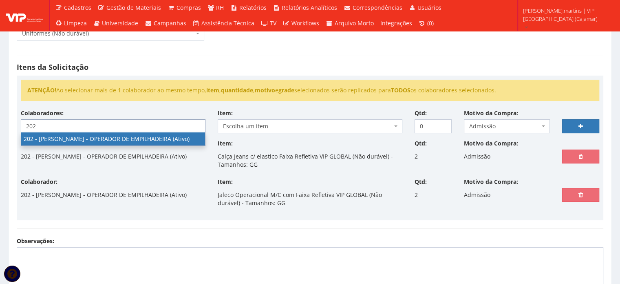
type input "202"
select select "4118"
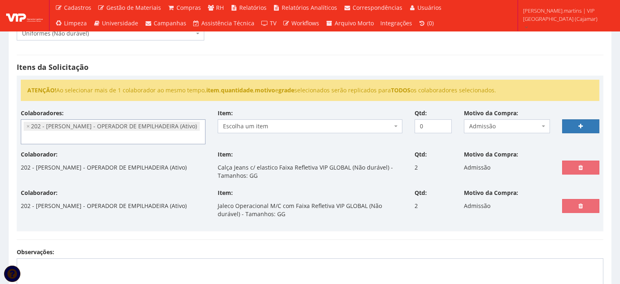
click at [253, 122] on span "Escolha um item" at bounding box center [307, 126] width 169 height 8
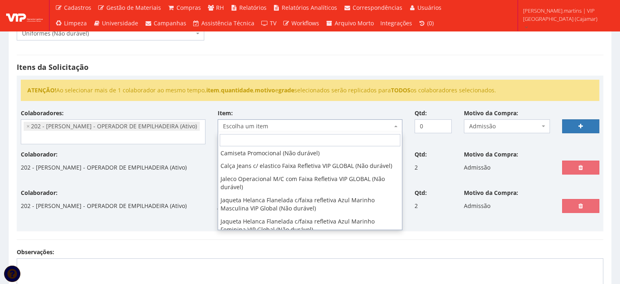
scroll to position [21, 0]
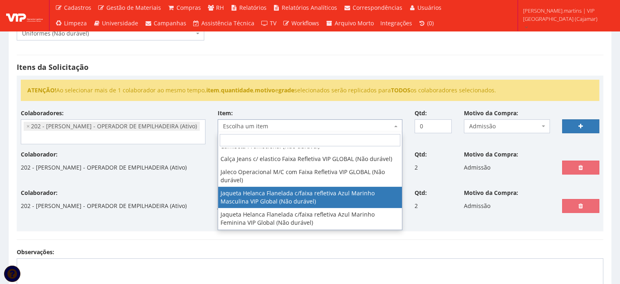
select select "2843"
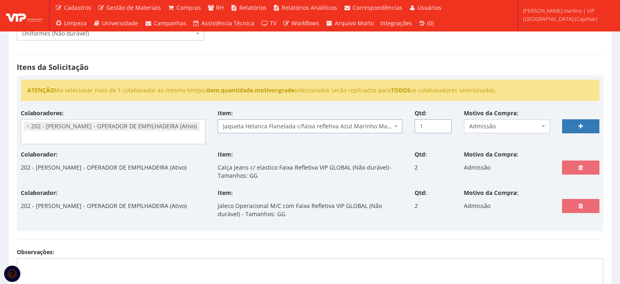
type input "1"
click at [443, 122] on input "1" at bounding box center [433, 126] width 37 height 14
click at [587, 127] on link at bounding box center [581, 126] width 37 height 14
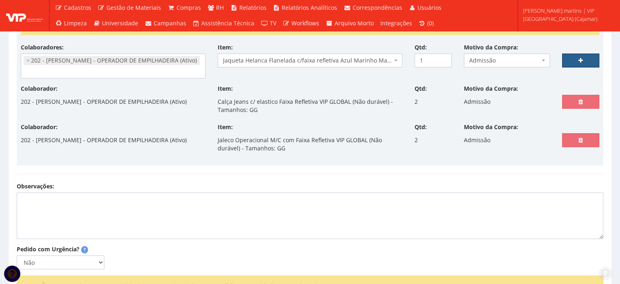
scroll to position [245, 0]
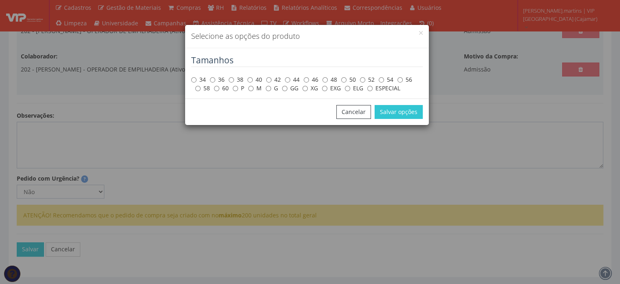
click at [97, 188] on div "Selecione as opções do produto Tamanhos 34 36 38 40 42 44 46 48 50 52 54 56 58 …" at bounding box center [310, 142] width 620 height 284
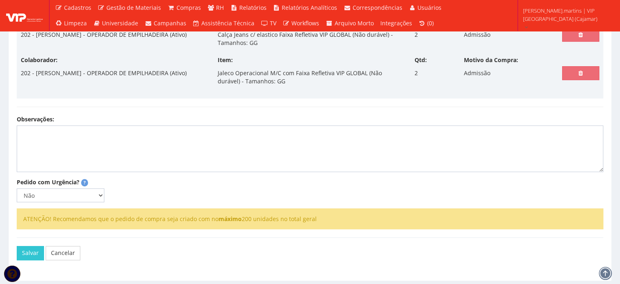
scroll to position [163, 0]
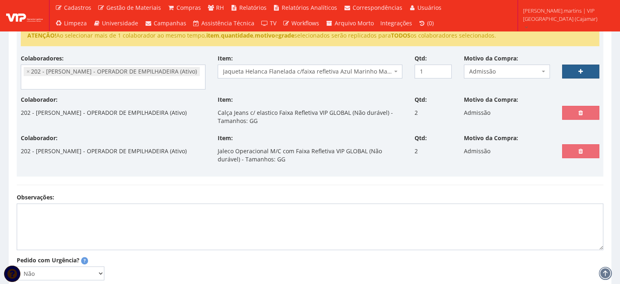
click at [578, 67] on link at bounding box center [581, 71] width 37 height 14
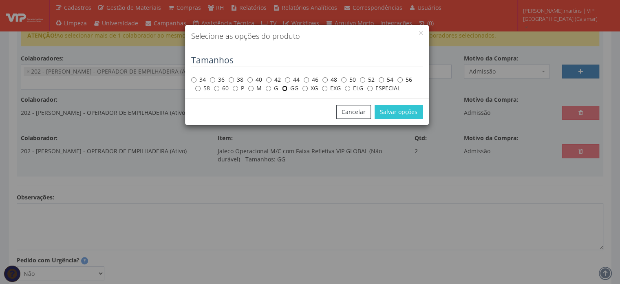
click at [284, 88] on input "GG" at bounding box center [284, 88] width 5 height 5
radio input "true"
click at [388, 109] on button "Salvar opções" at bounding box center [399, 112] width 48 height 14
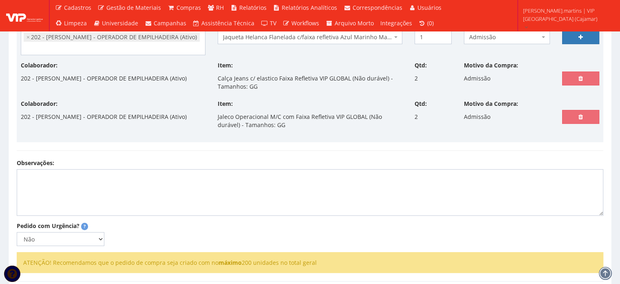
scroll to position [245, 0]
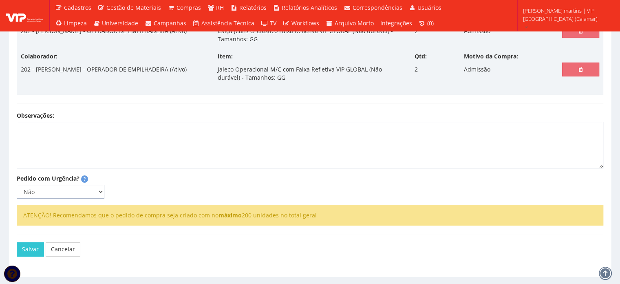
drag, startPoint x: 86, startPoint y: 187, endPoint x: 83, endPoint y: 192, distance: 5.7
click at [86, 187] on select "Não Sim" at bounding box center [61, 191] width 88 height 14
select select "1"
click at [17, 184] on select "Não Sim" at bounding box center [61, 191] width 88 height 14
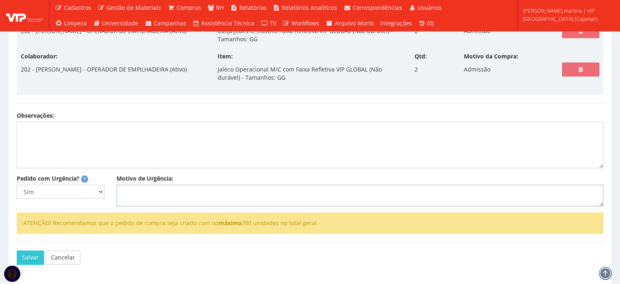
select select
type input "0"
click at [148, 196] on div "Cliente: Selecione um cliente COCA COLA FEMSA - SPAL INDUSTRIA BRASILEIRA DE BE…" at bounding box center [310, 49] width 599 height 459
select select
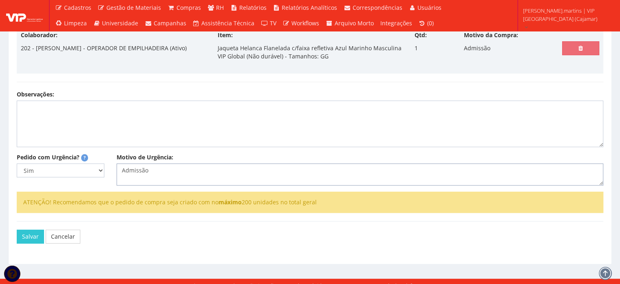
scroll to position [299, 0]
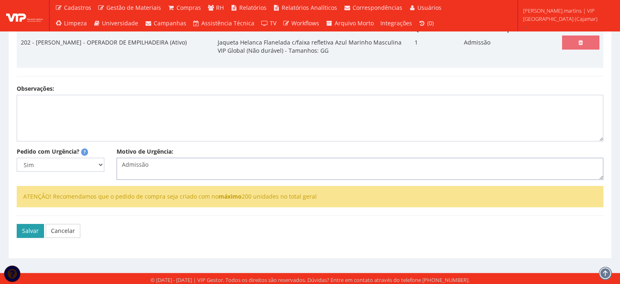
type textarea "Admissão"
click at [26, 229] on button "Salvar" at bounding box center [30, 231] width 27 height 14
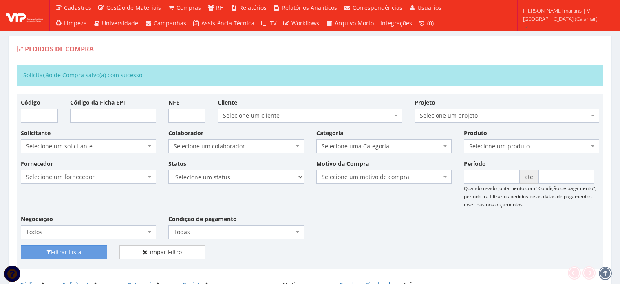
scroll to position [299, 0]
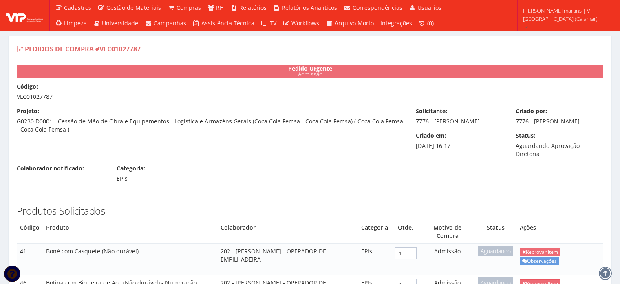
scroll to position [487, 0]
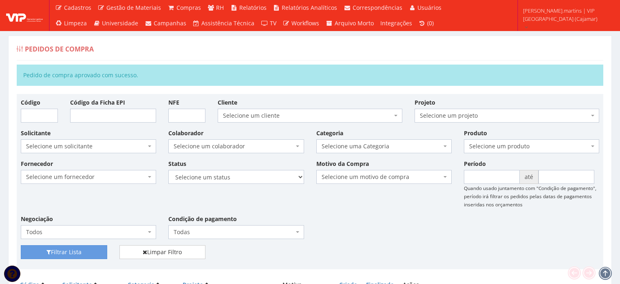
scroll to position [217, 0]
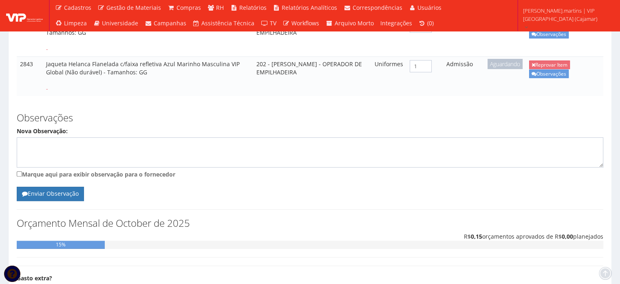
scroll to position [315, 0]
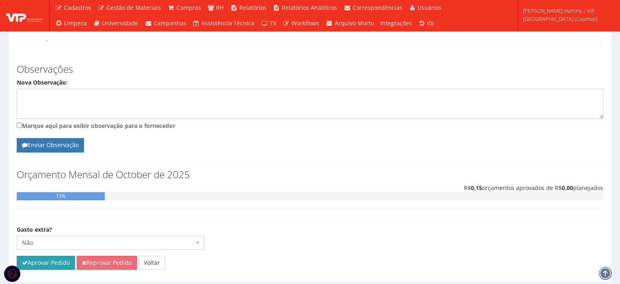
click at [50, 255] on button "Aprovar Pedido" at bounding box center [46, 262] width 58 height 14
